Goal: Navigation & Orientation: Find specific page/section

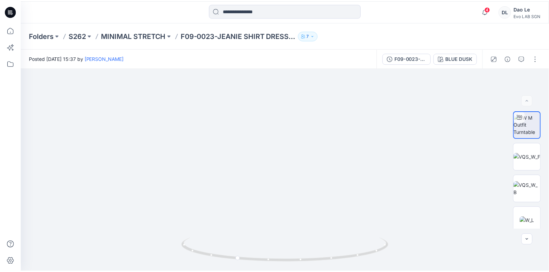
scroll to position [97, 0]
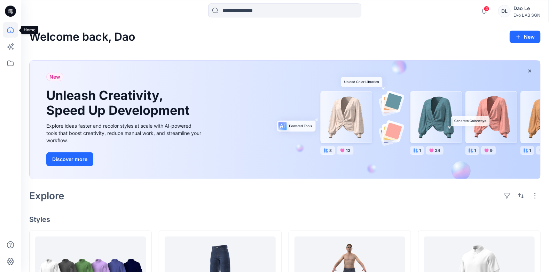
click at [10, 31] on icon at bounding box center [10, 31] width 0 height 1
click at [10, 11] on icon at bounding box center [10, 11] width 11 height 11
click at [8, 31] on icon at bounding box center [10, 29] width 15 height 15
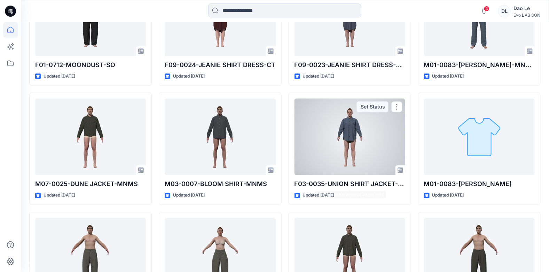
scroll to position [665, 0]
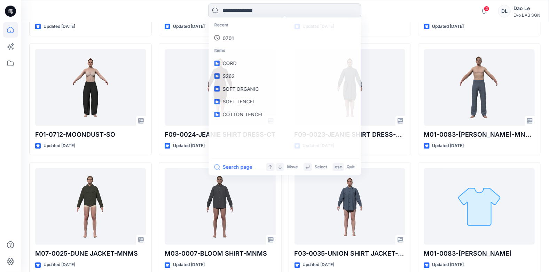
click at [254, 9] on input at bounding box center [284, 10] width 153 height 14
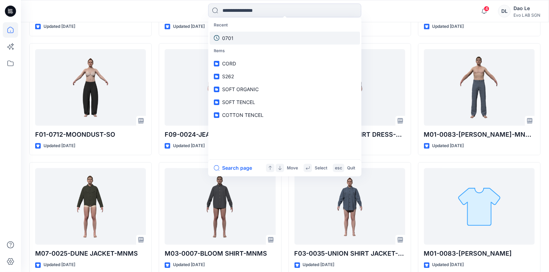
click at [240, 32] on link "0701" at bounding box center [285, 38] width 150 height 13
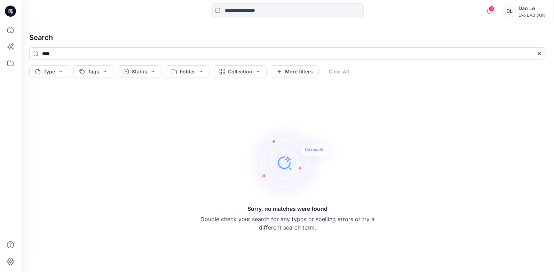
click at [269, 31] on h4 "Search" at bounding box center [288, 37] width 528 height 19
click at [87, 58] on input "****" at bounding box center [287, 53] width 517 height 13
type input "*"
click at [201, 73] on button "Folder" at bounding box center [188, 71] width 44 height 13
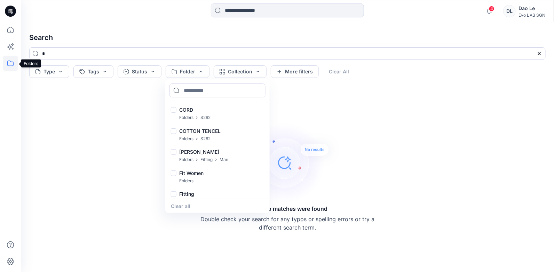
click at [6, 63] on icon at bounding box center [10, 63] width 15 height 15
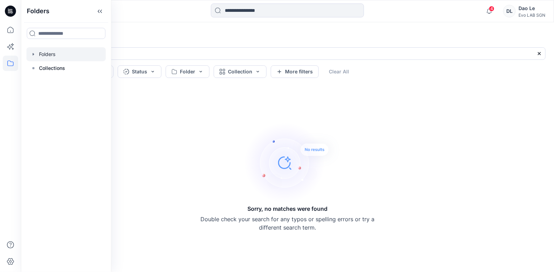
click at [61, 54] on div at bounding box center [65, 54] width 79 height 14
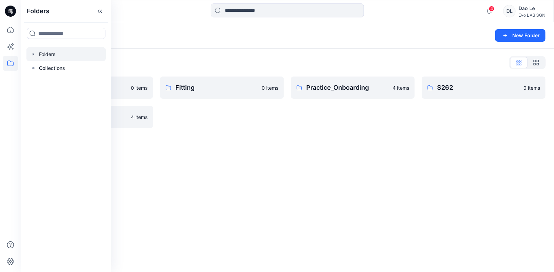
click at [271, 156] on div "Folders New Folder Folders List Fit Women 0 items Test 4 items Fitting 0 items …" at bounding box center [287, 147] width 533 height 250
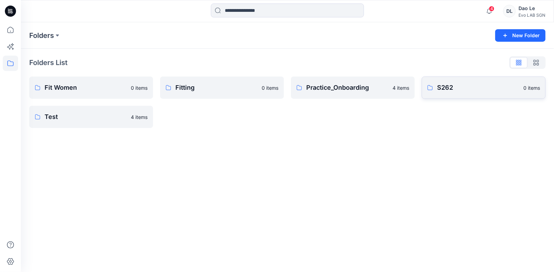
click at [450, 91] on p "S262" at bounding box center [478, 88] width 82 height 10
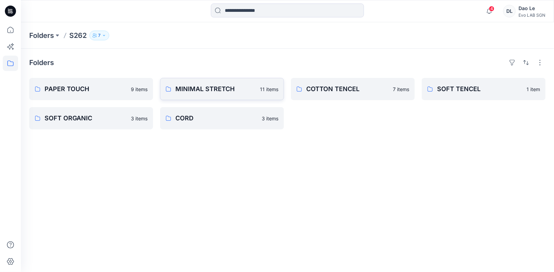
click at [235, 91] on p "MINIMAL STRETCH" at bounding box center [215, 89] width 80 height 10
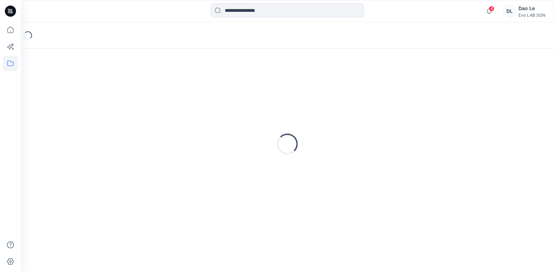
click at [235, 91] on div "Loading..." at bounding box center [287, 144] width 517 height 174
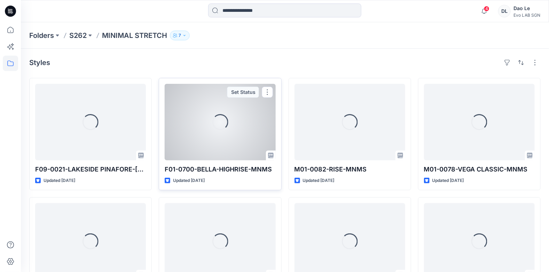
click at [223, 131] on div "Loading..." at bounding box center [220, 122] width 111 height 77
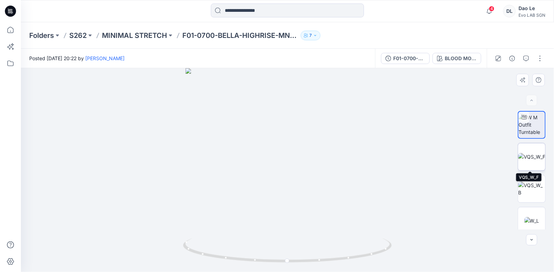
click at [531, 159] on img at bounding box center [531, 156] width 27 height 7
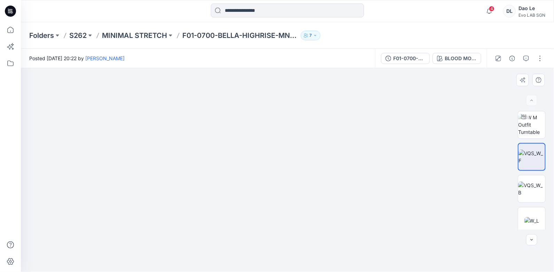
drag, startPoint x: 359, startPoint y: 214, endPoint x: 341, endPoint y: 214, distance: 18.1
click at [341, 214] on img at bounding box center [270, 67] width 616 height 411
click at [526, 182] on img at bounding box center [531, 189] width 27 height 15
drag, startPoint x: 306, startPoint y: 191, endPoint x: 308, endPoint y: 195, distance: 4.1
click at [306, 197] on img at bounding box center [288, 170] width 204 height 204
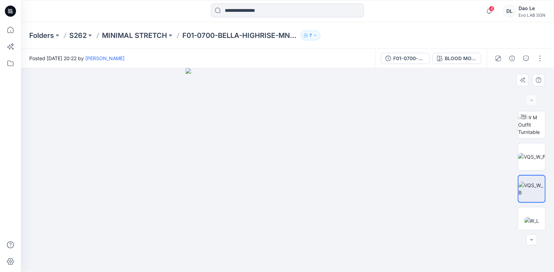
drag, startPoint x: 238, startPoint y: 201, endPoint x: 264, endPoint y: 200, distance: 25.4
click at [264, 200] on img at bounding box center [288, 170] width 204 height 204
click at [533, 160] on img at bounding box center [531, 156] width 27 height 7
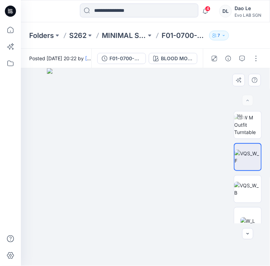
drag, startPoint x: 133, startPoint y: 147, endPoint x: 131, endPoint y: 154, distance: 6.8
click at [131, 154] on img at bounding box center [146, 167] width 198 height 198
